Goal: Task Accomplishment & Management: Manage account settings

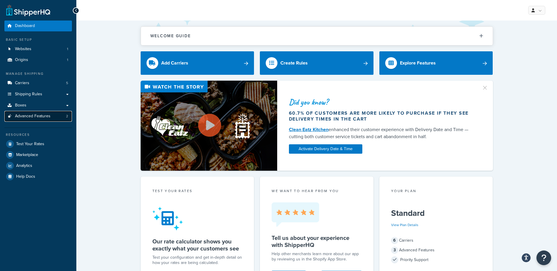
click at [38, 116] on span "Advanced Features" at bounding box center [33, 116] width 36 height 5
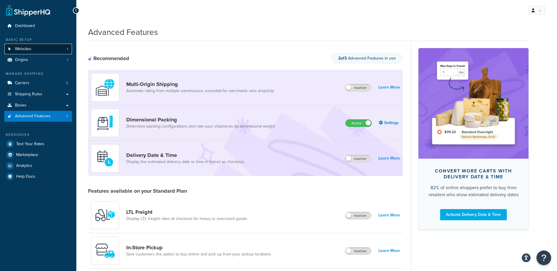
click at [32, 48] on link "Websites 1" at bounding box center [38, 49] width 68 height 11
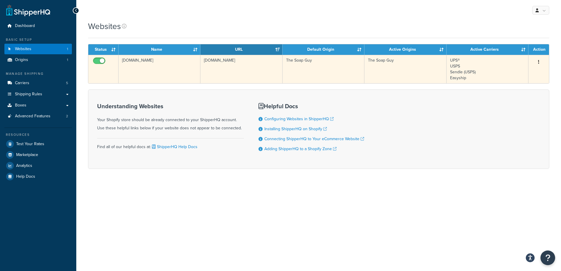
click at [539, 61] on icon "button" at bounding box center [538, 62] width 1 height 4
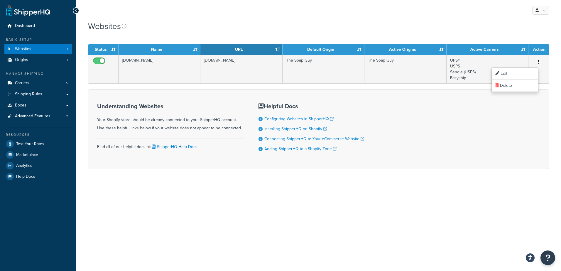
click at [383, 201] on div "My Profile Billing Global Settings Contact Us Logout Websites Contact Us Send U…" at bounding box center [318, 135] width 485 height 271
click at [36, 84] on link "Carriers 5" at bounding box center [38, 83] width 68 height 11
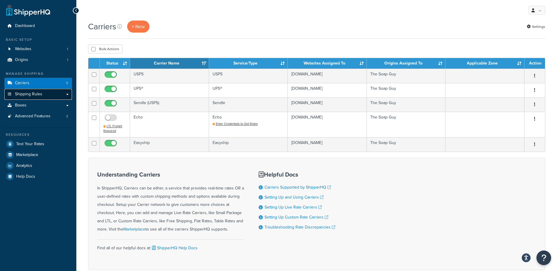
click at [37, 92] on span "Shipping Rules" at bounding box center [28, 94] width 27 height 5
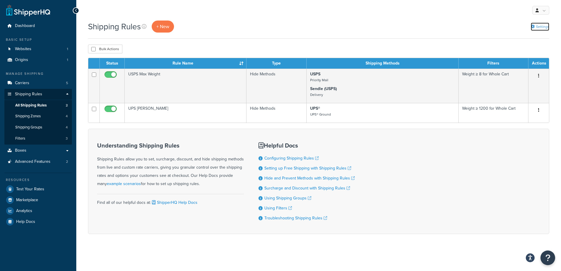
click at [544, 28] on link "Settings" at bounding box center [540, 27] width 18 height 8
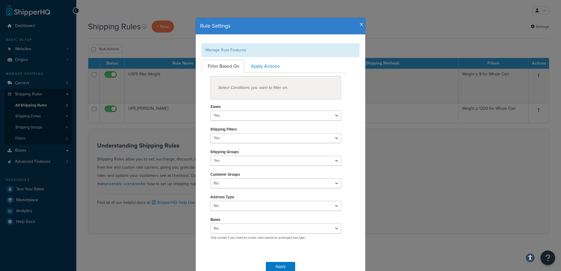
click at [357, 23] on h4 "Rule Settings" at bounding box center [280, 26] width 161 height 8
click at [360, 23] on icon "button" at bounding box center [362, 24] width 4 height 5
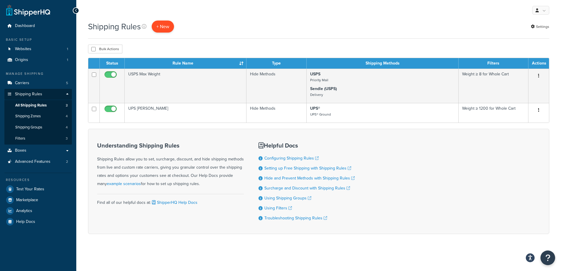
click at [165, 28] on p "+ New" at bounding box center [163, 27] width 22 height 12
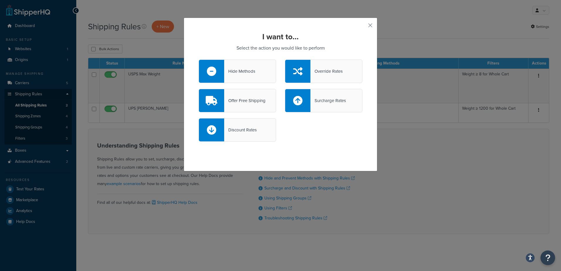
click at [252, 76] on div "Hide Methods" at bounding box center [237, 71] width 77 height 23
click at [0, 0] on input "Hide Methods" at bounding box center [0, 0] width 0 height 0
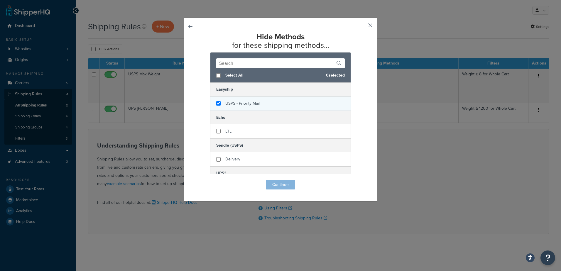
checkbox input "true"
click at [244, 104] on span "USPS - Priority Mail" at bounding box center [242, 103] width 34 height 6
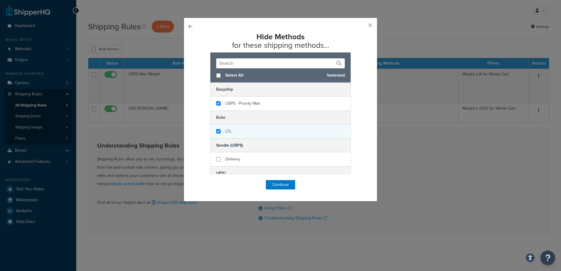
checkbox input "true"
drag, startPoint x: 228, startPoint y: 130, endPoint x: 229, endPoint y: 135, distance: 4.7
click at [228, 130] on span "LTL" at bounding box center [228, 131] width 6 height 6
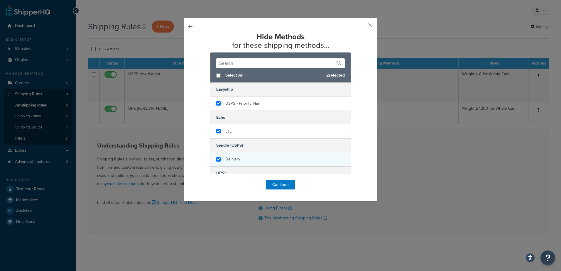
checkbox input "true"
drag, startPoint x: 235, startPoint y: 163, endPoint x: 247, endPoint y: 152, distance: 17.1
click at [234, 161] on div "Delivery" at bounding box center [232, 159] width 15 height 8
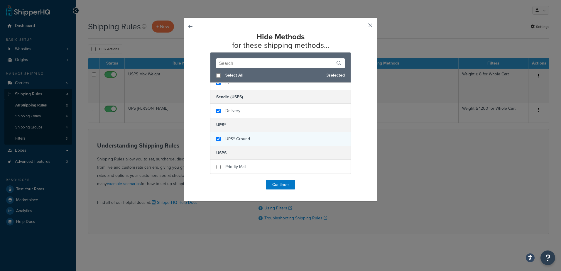
checkbox input "true"
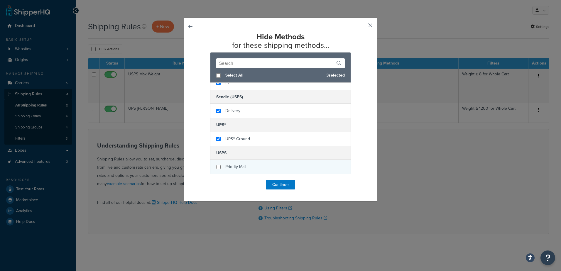
drag, startPoint x: 230, startPoint y: 133, endPoint x: 233, endPoint y: 160, distance: 27.7
click at [230, 133] on div "UPS® Ground" at bounding box center [280, 139] width 140 height 14
checkbox input "true"
click at [234, 165] on span "Priority Mail" at bounding box center [235, 167] width 21 height 6
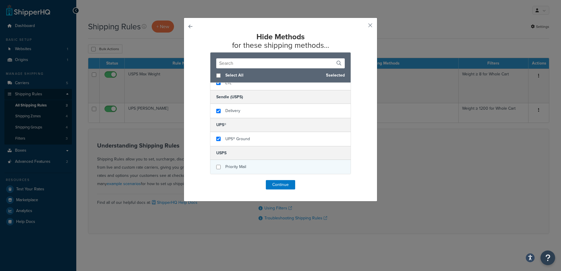
checkbox input "false"
click at [239, 169] on span "Priority Mail" at bounding box center [235, 167] width 21 height 6
checkbox input "true"
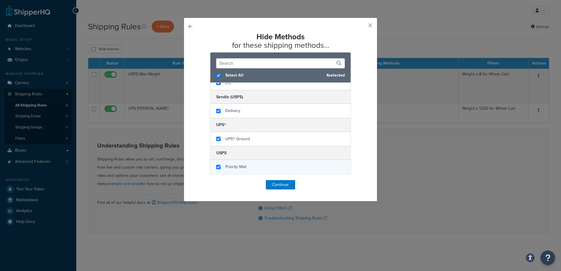
click at [242, 163] on div "Priority Mail" at bounding box center [235, 167] width 21 height 8
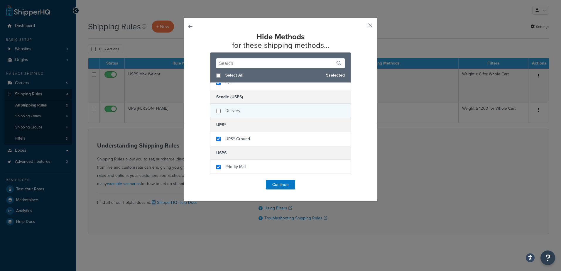
checkbox input "false"
click at [229, 106] on div "Delivery" at bounding box center [280, 111] width 140 height 14
click at [276, 185] on button "Continue" at bounding box center [280, 184] width 29 height 9
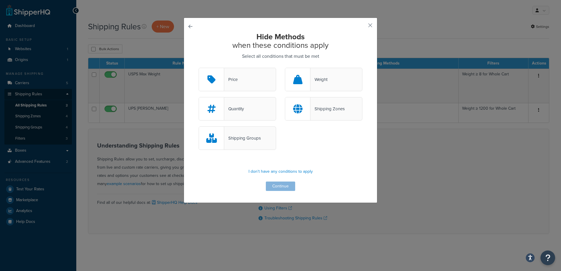
click at [241, 143] on div "Shipping Groups" at bounding box center [237, 137] width 77 height 23
click at [0, 0] on input "Shipping Groups" at bounding box center [0, 0] width 0 height 0
click at [276, 185] on button "Continue" at bounding box center [280, 186] width 29 height 9
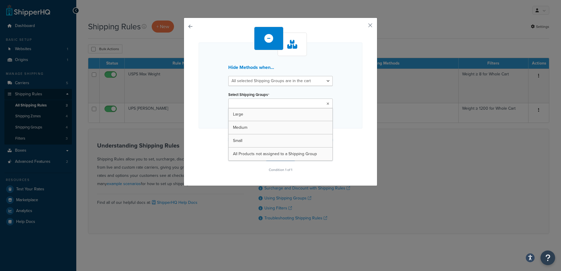
click at [271, 102] on input "Select Shipping Groups" at bounding box center [256, 104] width 52 height 6
click at [210, 157] on div "Hide Methods when... All selected Shipping Groups are in the cart Any selected …" at bounding box center [281, 100] width 164 height 147
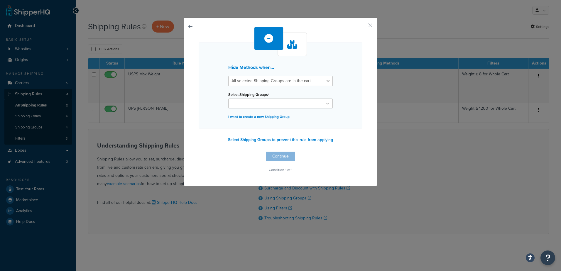
drag, startPoint x: 368, startPoint y: 24, endPoint x: 366, endPoint y: 27, distance: 4.0
click at [362, 27] on button "button" at bounding box center [361, 27] width 1 height 1
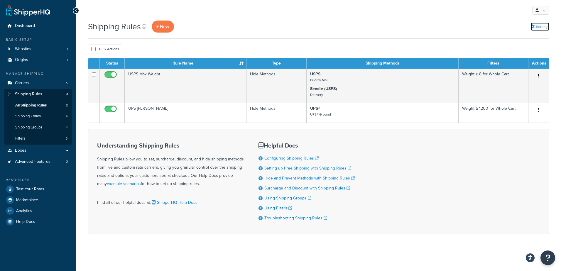
click at [539, 26] on link "Settings" at bounding box center [540, 27] width 18 height 8
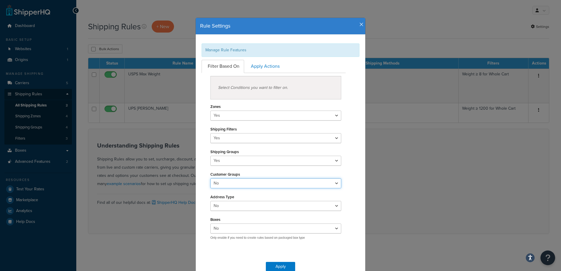
click at [229, 185] on select "Yes No" at bounding box center [275, 183] width 131 height 10
select select "true"
click at [210, 178] on select "Yes No" at bounding box center [275, 183] width 131 height 10
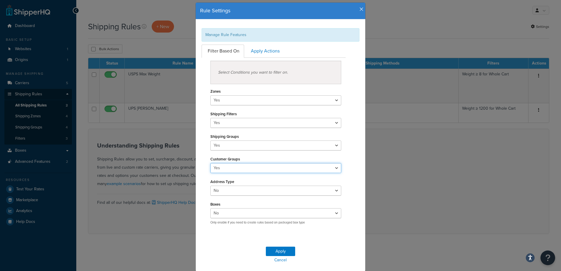
scroll to position [29, 0]
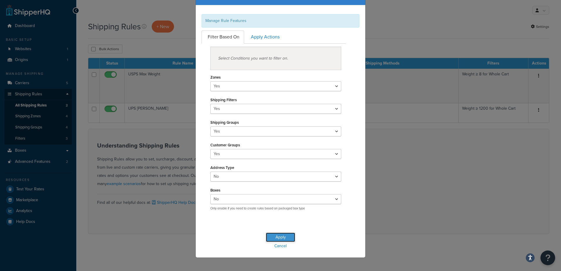
click at [282, 236] on button "Apply" at bounding box center [280, 237] width 29 height 9
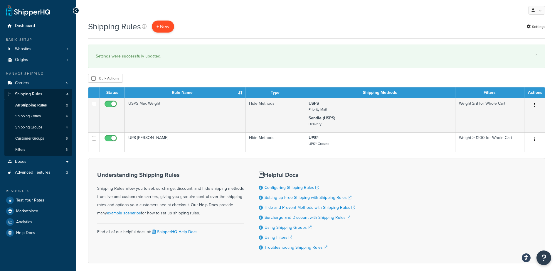
click at [160, 26] on p "+ New" at bounding box center [163, 27] width 22 height 12
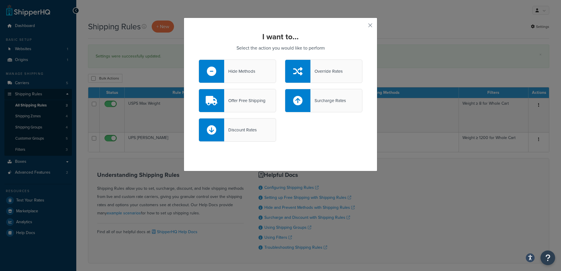
click at [231, 72] on div "Hide Methods" at bounding box center [239, 71] width 31 height 8
click at [0, 0] on input "Hide Methods" at bounding box center [0, 0] width 0 height 0
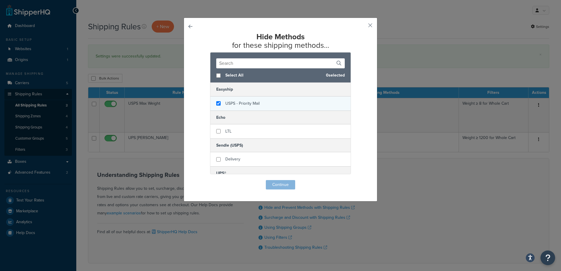
checkbox input "true"
click at [239, 105] on span "USPS - Priority Mail" at bounding box center [242, 103] width 34 height 6
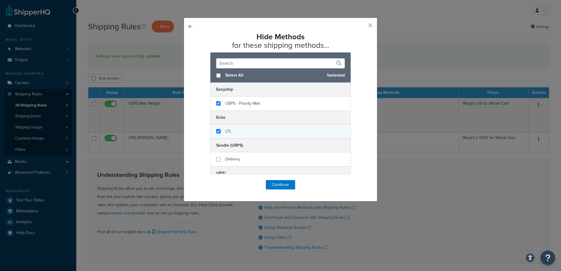
checkbox input "true"
click at [232, 133] on div "LTL" at bounding box center [280, 131] width 140 height 14
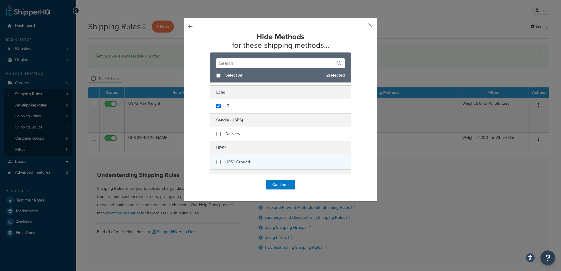
scroll to position [48, 0]
checkbox input "true"
click at [234, 163] on div "Priority Mail" at bounding box center [280, 167] width 140 height 14
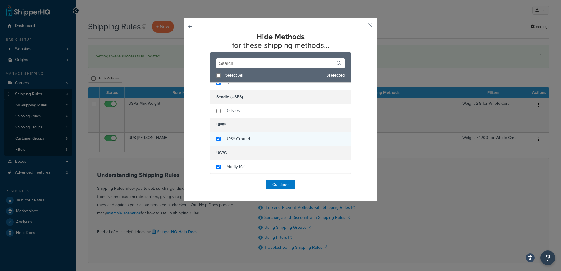
checkbox input "true"
drag, startPoint x: 235, startPoint y: 141, endPoint x: 244, endPoint y: 140, distance: 8.8
click at [235, 141] on span "UPS® Ground" at bounding box center [237, 139] width 25 height 6
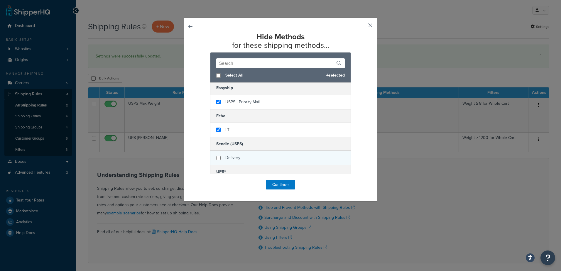
scroll to position [0, 0]
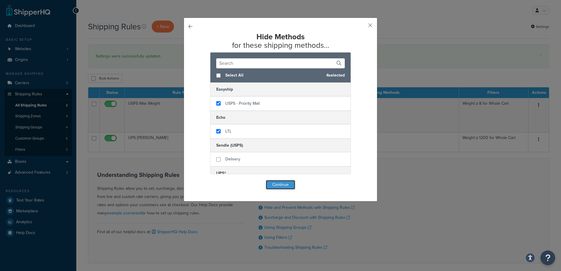
click at [281, 184] on button "Continue" at bounding box center [280, 184] width 29 height 9
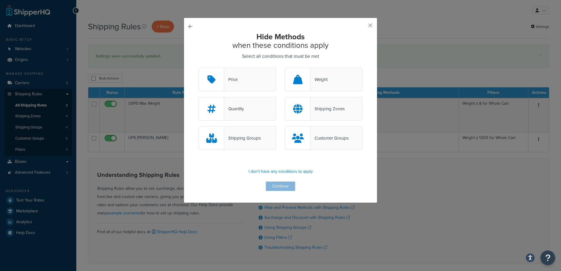
click at [318, 138] on div "Customer Groups" at bounding box center [330, 138] width 38 height 8
click at [0, 0] on input "Customer Groups" at bounding box center [0, 0] width 0 height 0
click at [276, 186] on button "Continue" at bounding box center [280, 186] width 29 height 9
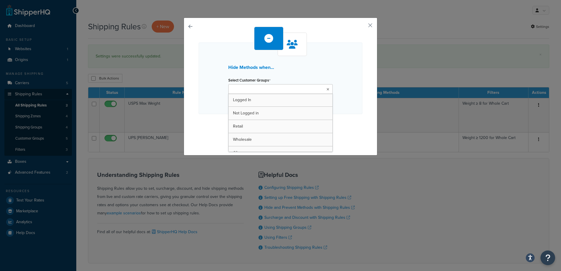
click at [279, 92] on ul at bounding box center [280, 89] width 104 height 10
drag, startPoint x: 368, startPoint y: 25, endPoint x: 353, endPoint y: 33, distance: 17.5
click at [362, 27] on button "button" at bounding box center [361, 27] width 1 height 1
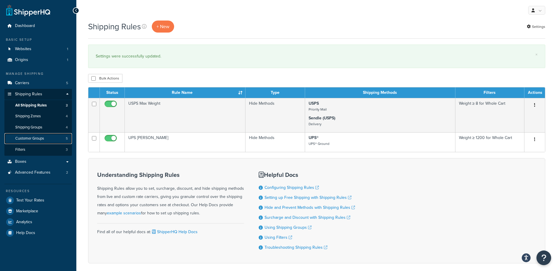
click at [54, 139] on link "Customer Groups 5" at bounding box center [38, 138] width 68 height 11
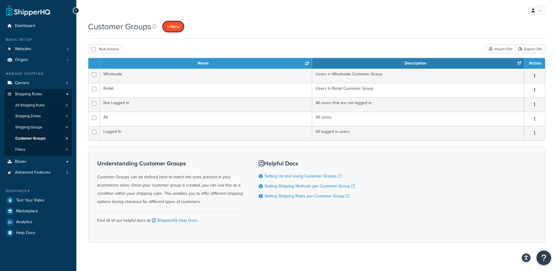
click at [174, 25] on span "+ New" at bounding box center [173, 26] width 13 height 7
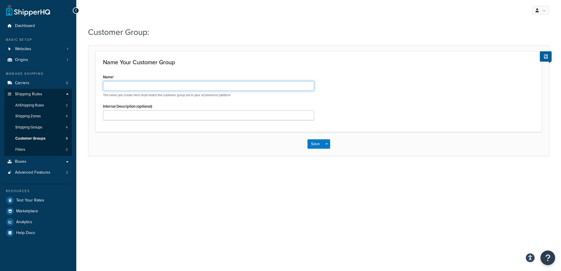
click at [149, 85] on input "Name" at bounding box center [208, 86] width 211 height 10
type input "T"
type input "Rate Testers"
click at [356, 211] on div "My Profile Billing Global Settings Contact Us Logout Customer Group: Name Your …" at bounding box center [318, 135] width 485 height 271
click at [138, 86] on input "Rate Testers" at bounding box center [208, 86] width 211 height 10
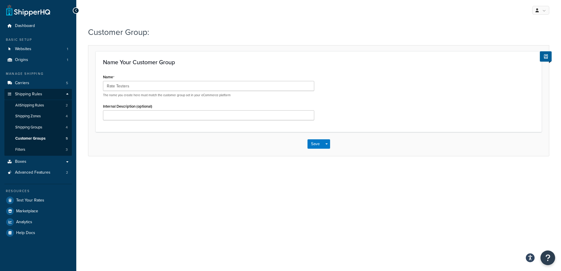
click at [177, 163] on div "Customer Group: Name Your Customer Group Name Rate Testers The name you create …" at bounding box center [318, 97] width 485 height 148
click at [313, 145] on button "Save" at bounding box center [316, 143] width 16 height 9
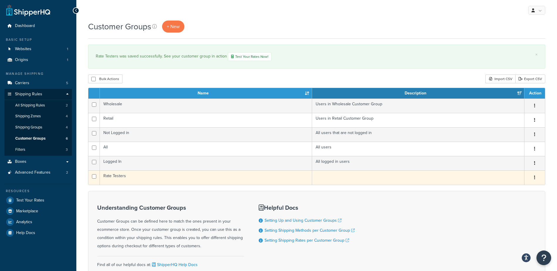
click at [202, 176] on td "Rate Testers" at bounding box center [206, 178] width 212 height 14
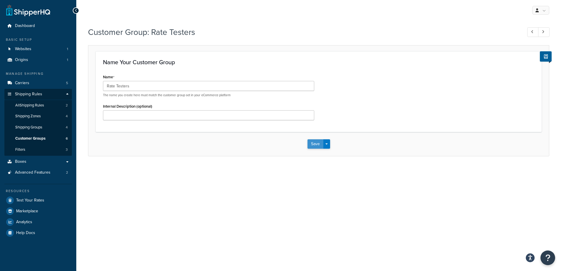
click at [314, 144] on button "Save" at bounding box center [316, 143] width 16 height 9
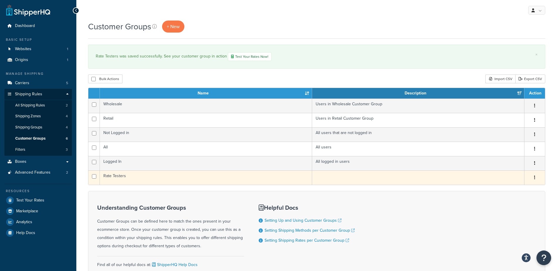
click at [533, 178] on button "button" at bounding box center [534, 177] width 8 height 9
click at [521, 188] on link "Edit" at bounding box center [510, 189] width 46 height 12
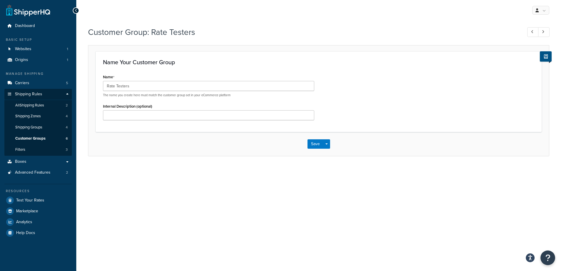
click at [544, 56] on icon at bounding box center [546, 56] width 4 height 4
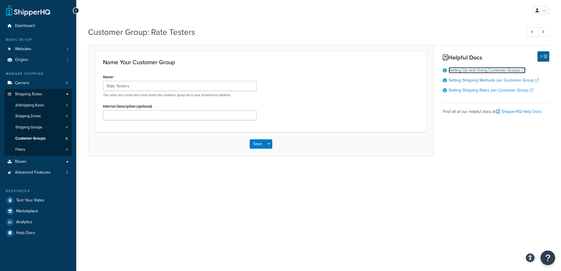
click at [500, 71] on link "Setting Up and Using Customer Groups" at bounding box center [487, 70] width 77 height 6
